Goal: Task Accomplishment & Management: Manage account settings

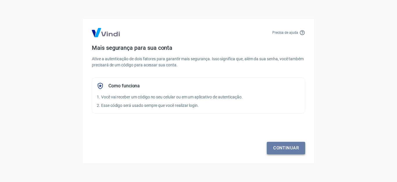
click at [291, 146] on link "Continuar" at bounding box center [286, 148] width 38 height 12
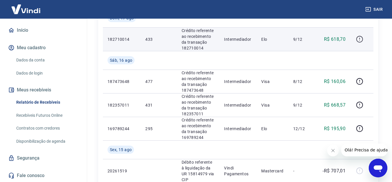
scroll to position [407, 0]
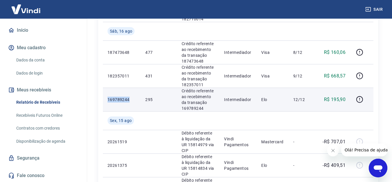
drag, startPoint x: 135, startPoint y: 71, endPoint x: 108, endPoint y: 72, distance: 26.8
click at [108, 97] on p "169789244" at bounding box center [122, 100] width 28 height 6
copy p "169789244"
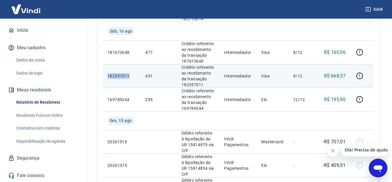
drag, startPoint x: 131, startPoint y: 45, endPoint x: 108, endPoint y: 46, distance: 23.0
click at [108, 73] on p "182357011" at bounding box center [122, 76] width 28 height 6
copy p "182357011"
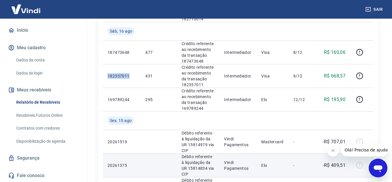
scroll to position [378, 0]
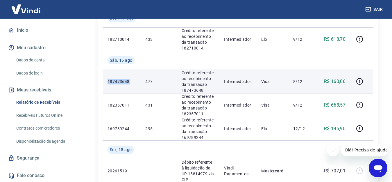
drag, startPoint x: 129, startPoint y: 50, endPoint x: 107, endPoint y: 53, distance: 22.0
click at [107, 70] on td "187473648" at bounding box center [122, 82] width 38 height 24
copy p "187473648"
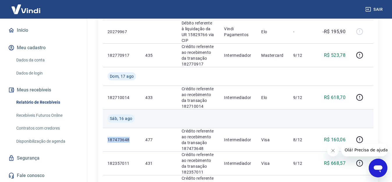
scroll to position [291, 0]
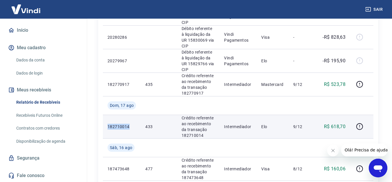
drag, startPoint x: 130, startPoint y: 95, endPoint x: 107, endPoint y: 99, distance: 22.9
click at [107, 115] on td "182710014" at bounding box center [122, 127] width 38 height 24
copy p "182710014"
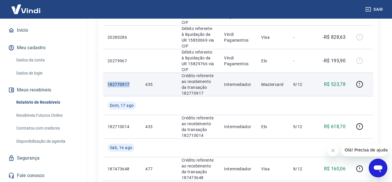
drag, startPoint x: 131, startPoint y: 54, endPoint x: 108, endPoint y: 56, distance: 23.7
click at [108, 81] on p "182770917" at bounding box center [122, 84] width 28 height 6
copy p "182770917"
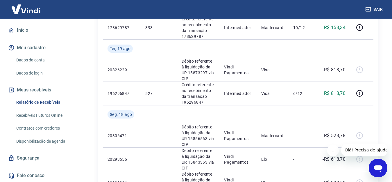
scroll to position [116, 0]
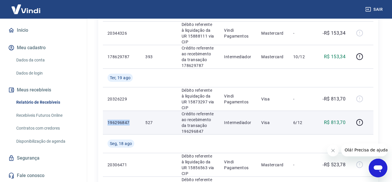
drag, startPoint x: 129, startPoint y: 113, endPoint x: 107, endPoint y: 114, distance: 22.4
click at [107, 114] on td "196296847" at bounding box center [122, 123] width 38 height 24
copy p "196296847"
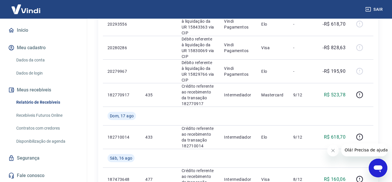
scroll to position [251, 0]
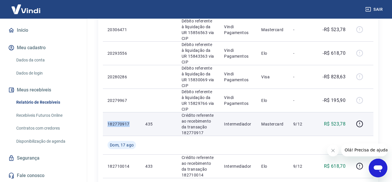
drag, startPoint x: 131, startPoint y: 94, endPoint x: 107, endPoint y: 94, distance: 24.4
click at [107, 112] on td "182770917" at bounding box center [122, 124] width 38 height 24
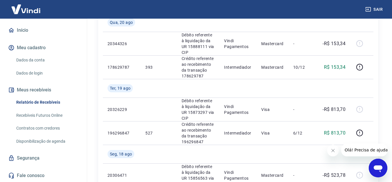
scroll to position [77, 0]
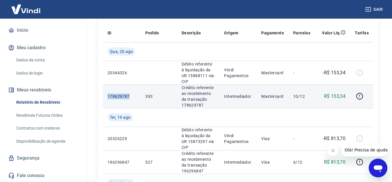
drag, startPoint x: 131, startPoint y: 92, endPoint x: 108, endPoint y: 92, distance: 22.7
click at [108, 93] on p "178629787" at bounding box center [122, 96] width 28 height 6
